Goal: Information Seeking & Learning: Learn about a topic

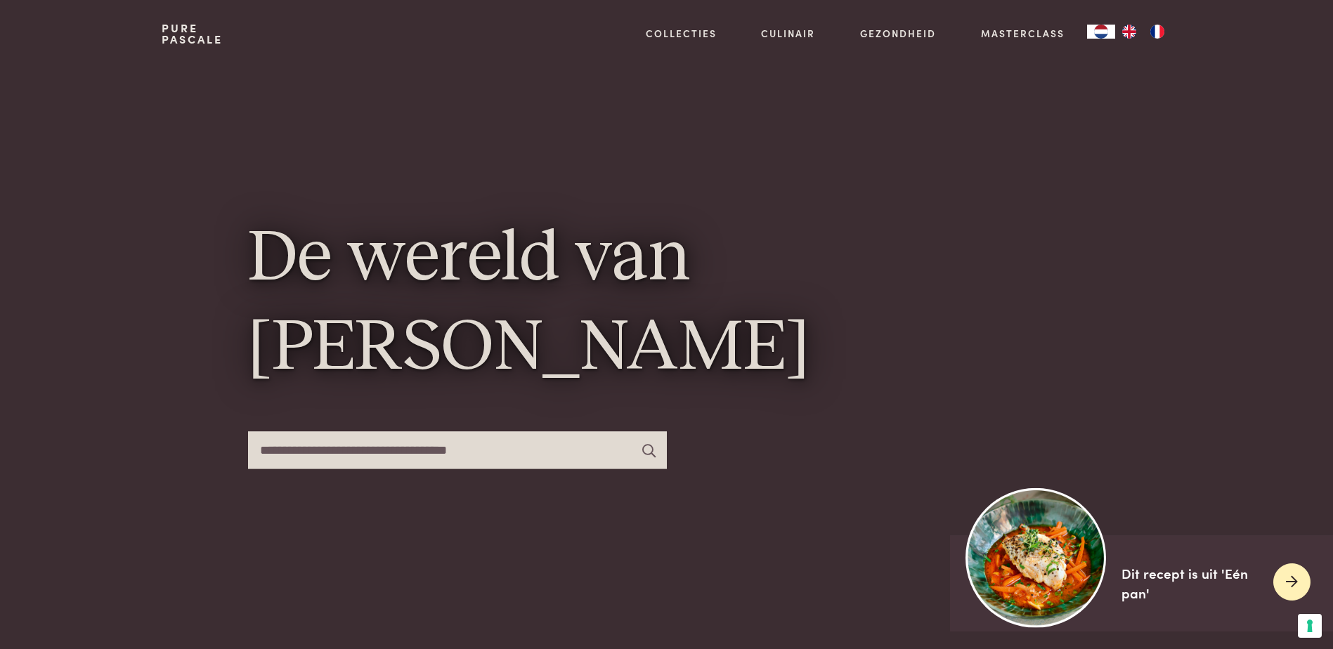
click at [1292, 577] on icon at bounding box center [1292, 582] width 12 height 20
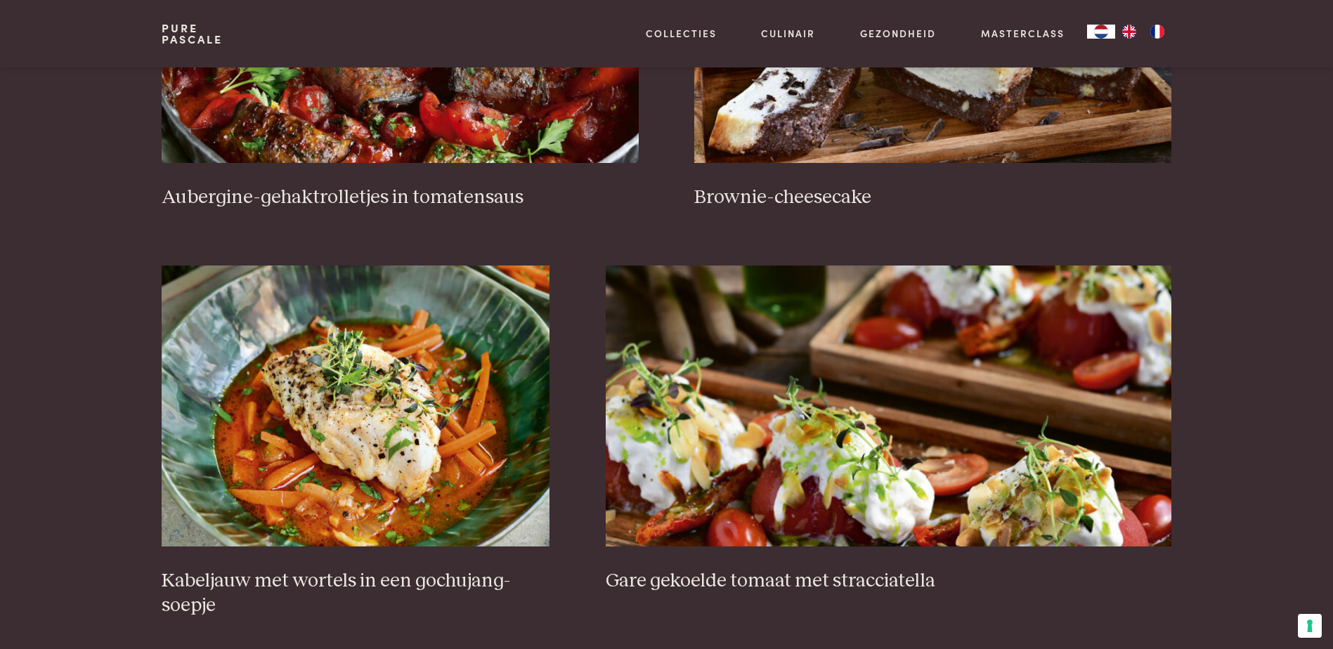
scroll to position [773, 0]
click at [396, 438] on img at bounding box center [356, 405] width 388 height 281
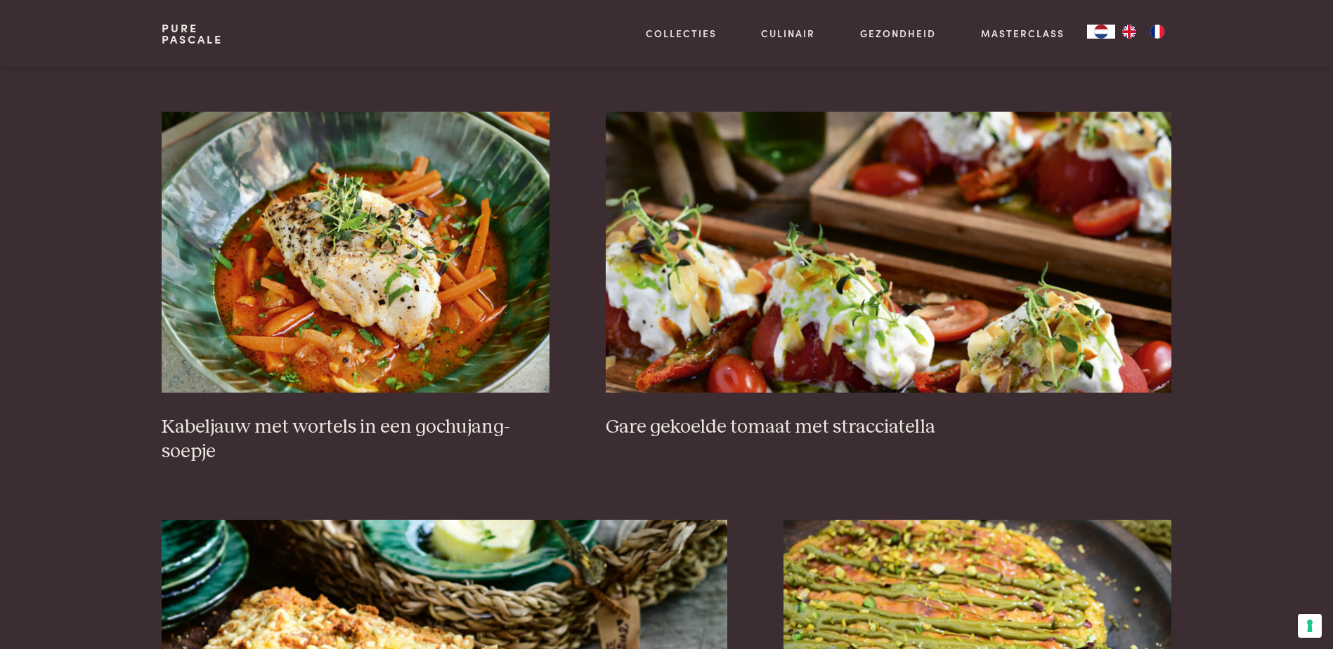
scroll to position [913, 0]
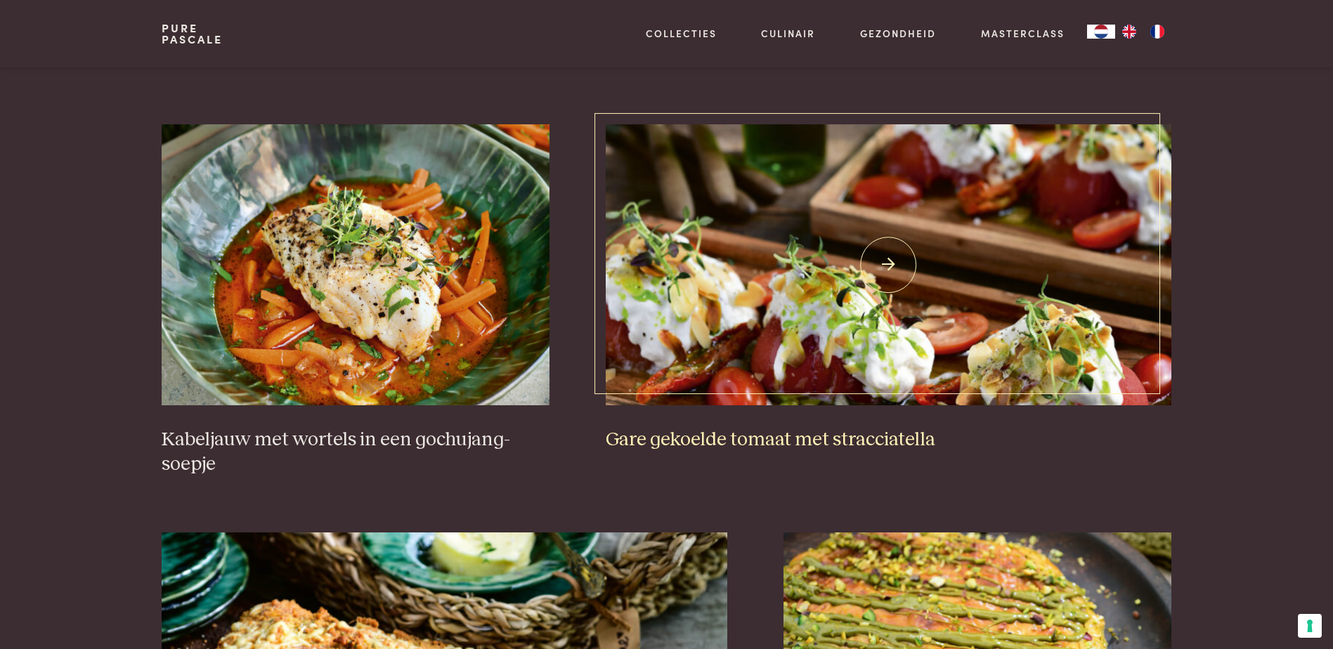
click at [921, 301] on img at bounding box center [889, 264] width 566 height 281
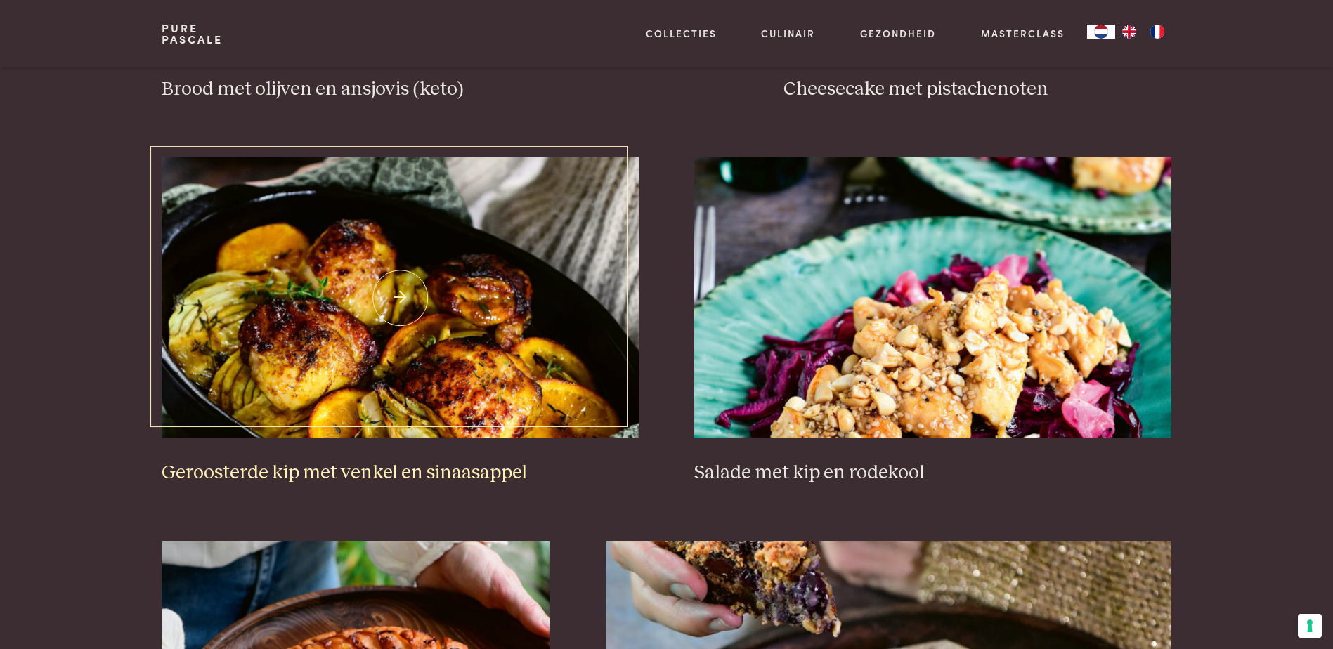
scroll to position [1686, 0]
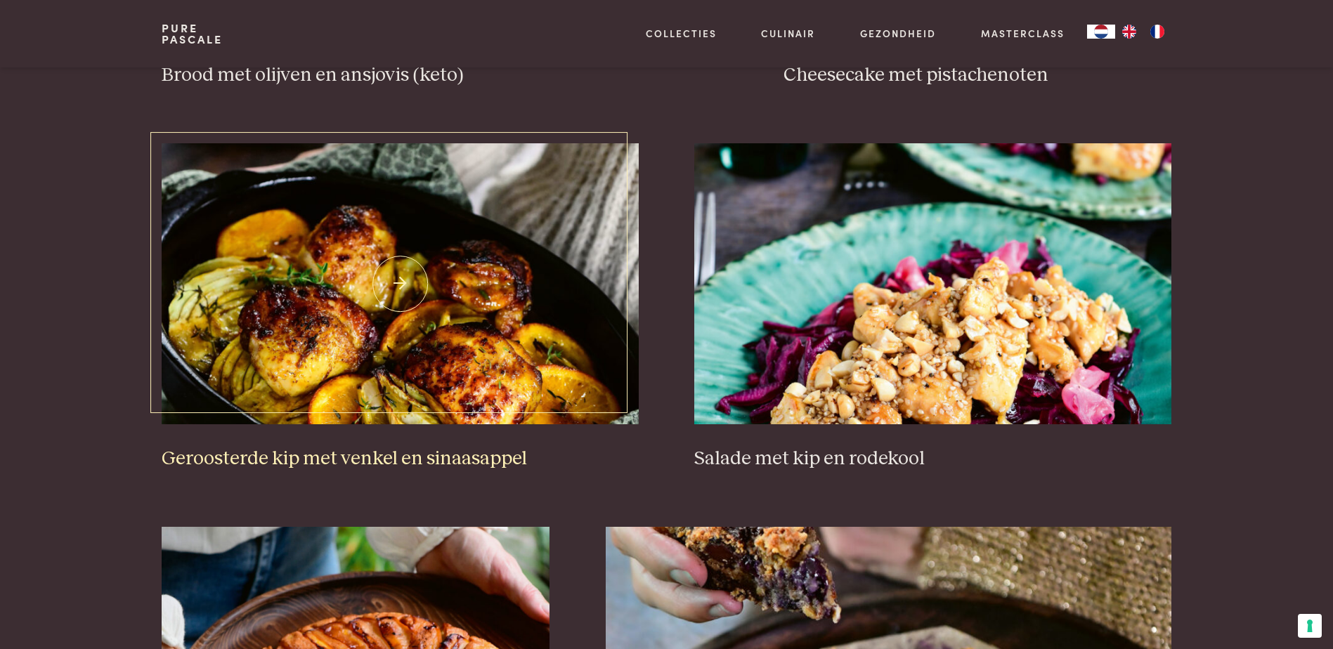
click at [478, 187] on img at bounding box center [400, 283] width 476 height 281
